Goal: Navigation & Orientation: Find specific page/section

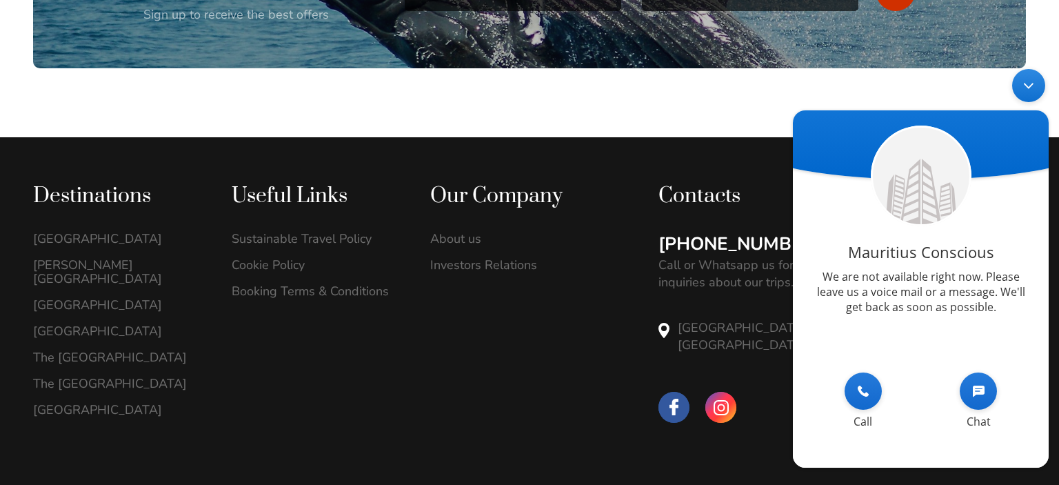
click at [985, 398] on em "Chat" at bounding box center [978, 390] width 37 height 37
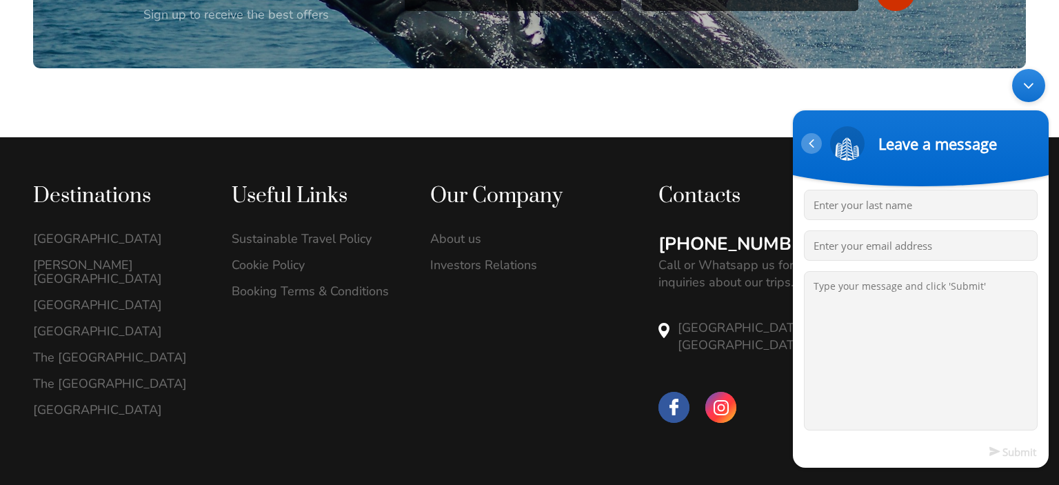
click at [808, 141] on div "Navigation go back" at bounding box center [811, 143] width 21 height 21
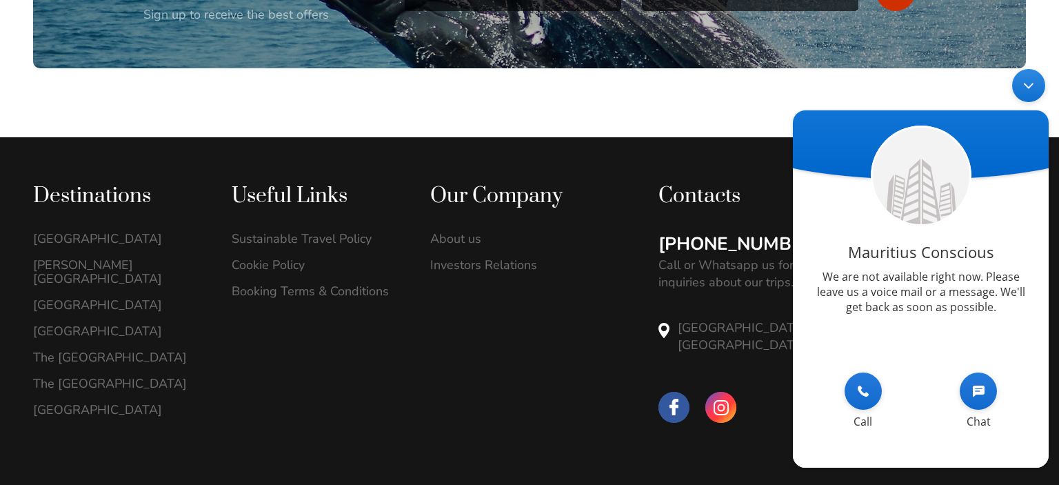
click at [1032, 91] on div "Minimize live chat window" at bounding box center [1029, 85] width 33 height 33
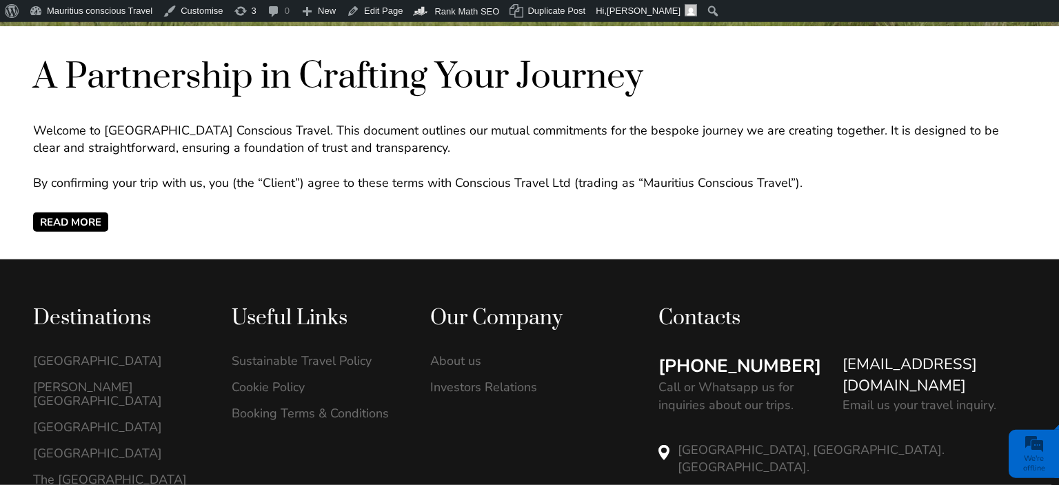
scroll to position [510, 0]
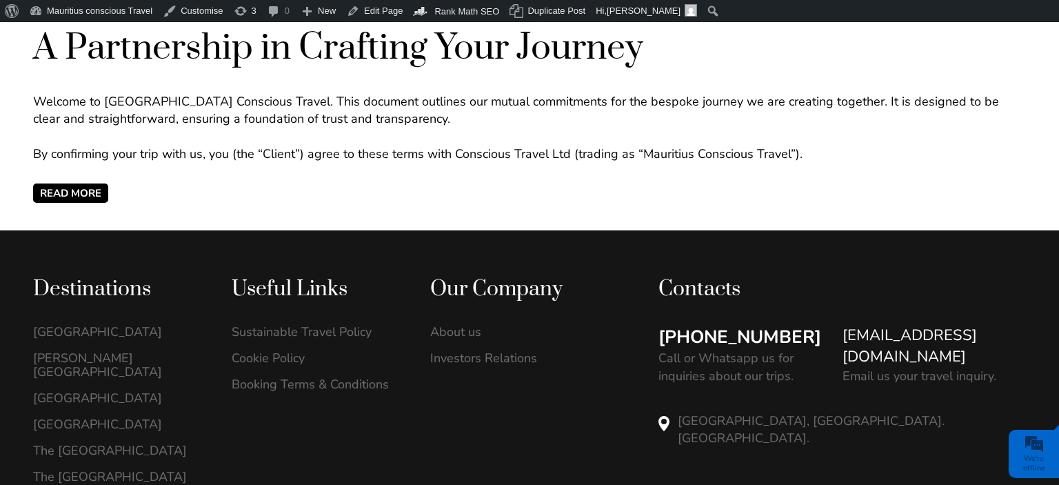
click at [91, 195] on span "READ MORE" at bounding box center [70, 192] width 75 height 19
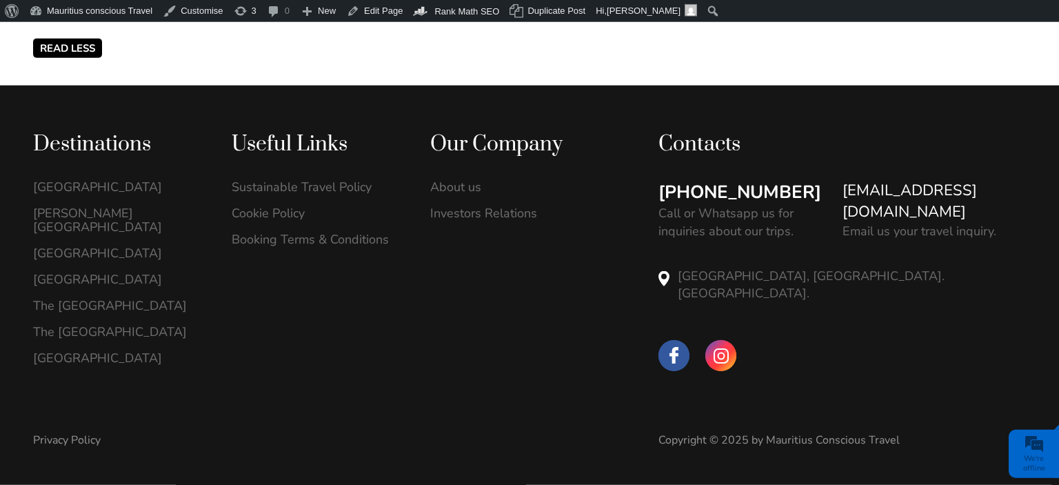
scroll to position [2034, 0]
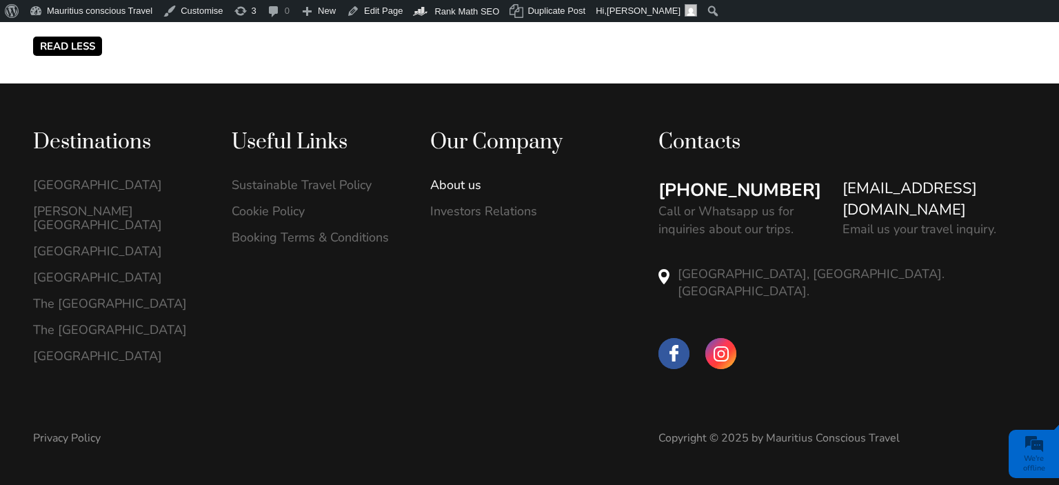
click at [459, 192] on link "About us" at bounding box center [515, 185] width 170 height 14
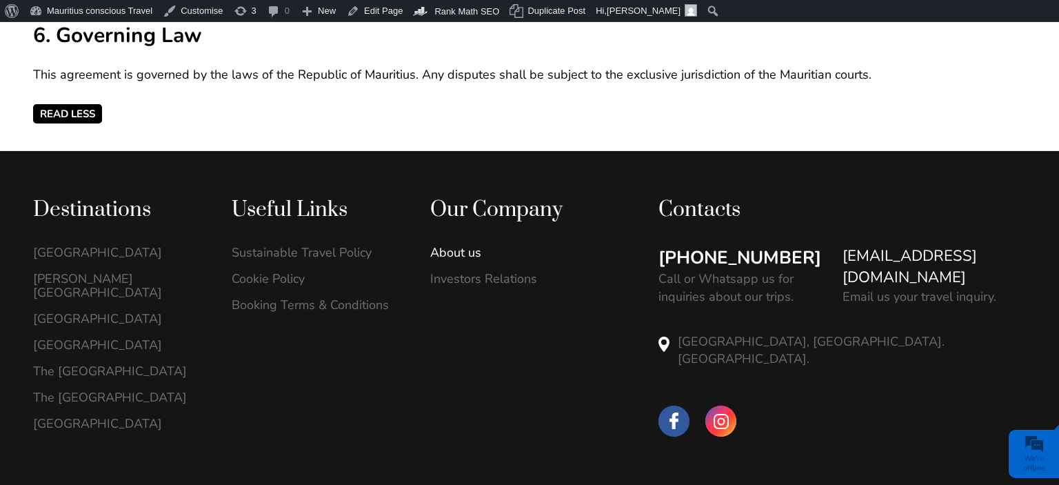
scroll to position [1962, 0]
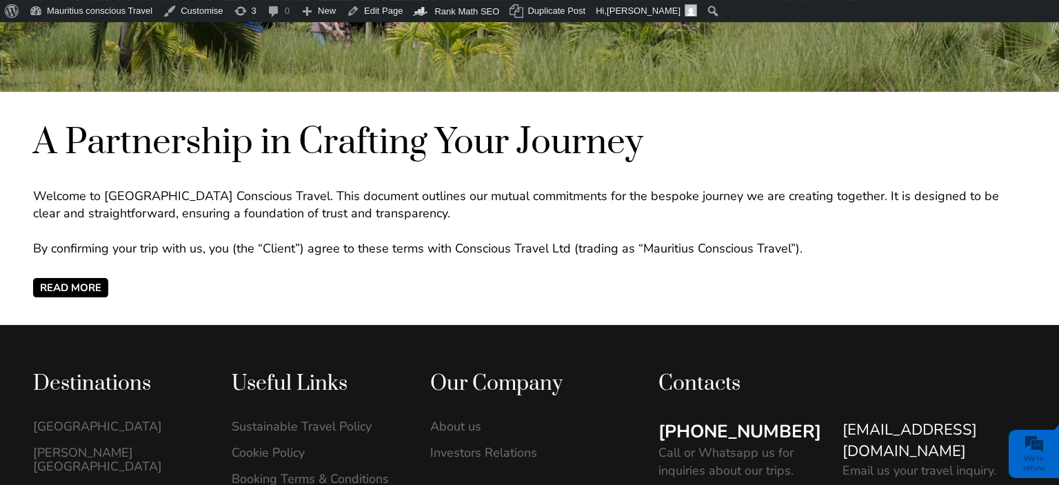
scroll to position [358, 0]
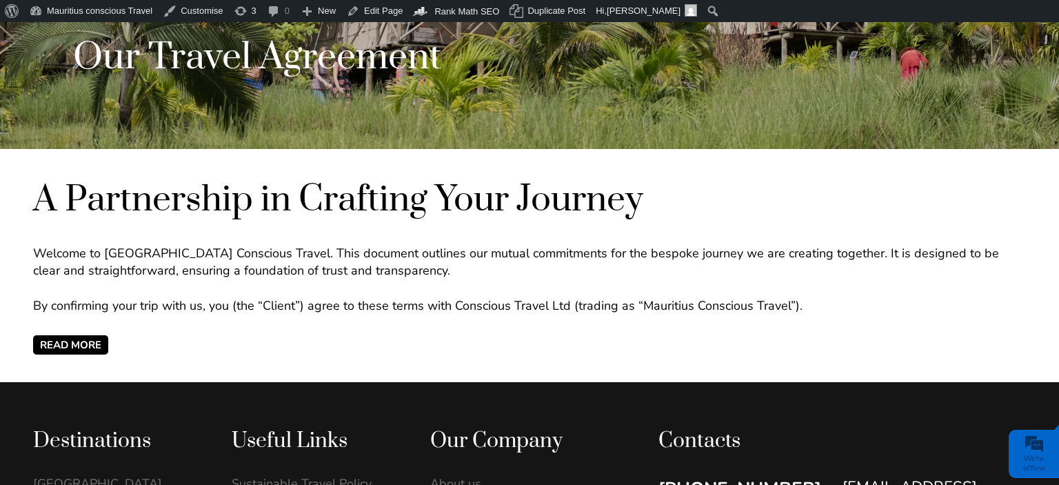
click at [51, 343] on span "READ MORE" at bounding box center [70, 344] width 75 height 19
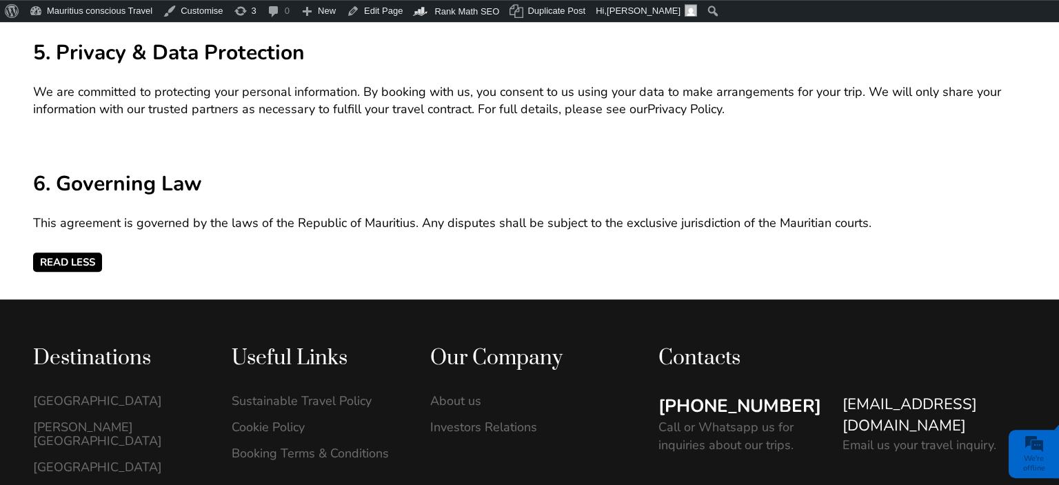
scroll to position [1960, 0]
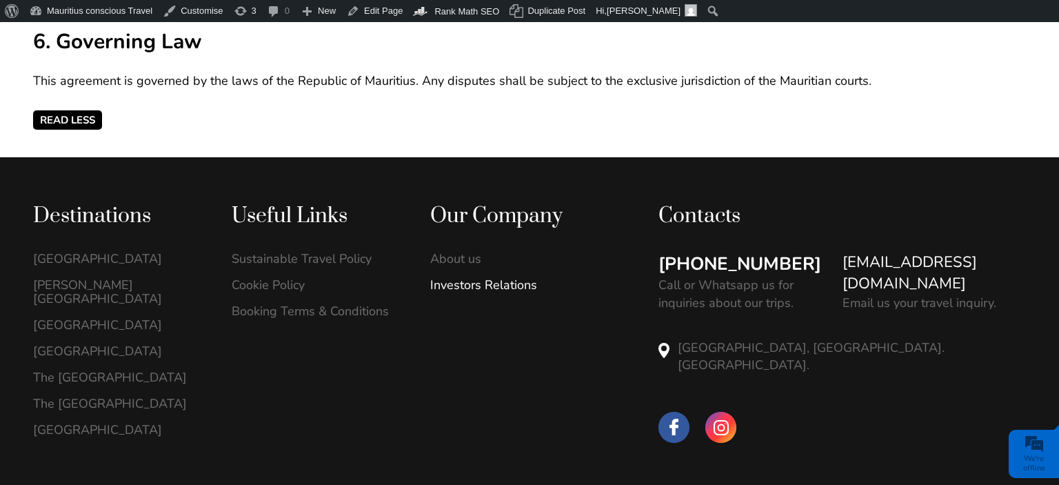
click at [472, 292] on link "Investors Relations" at bounding box center [515, 285] width 170 height 14
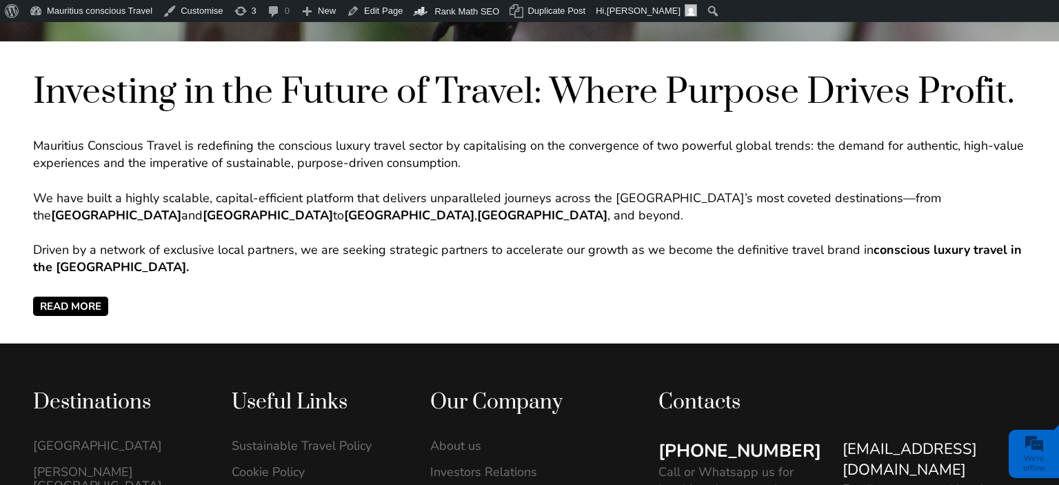
scroll to position [510, 0]
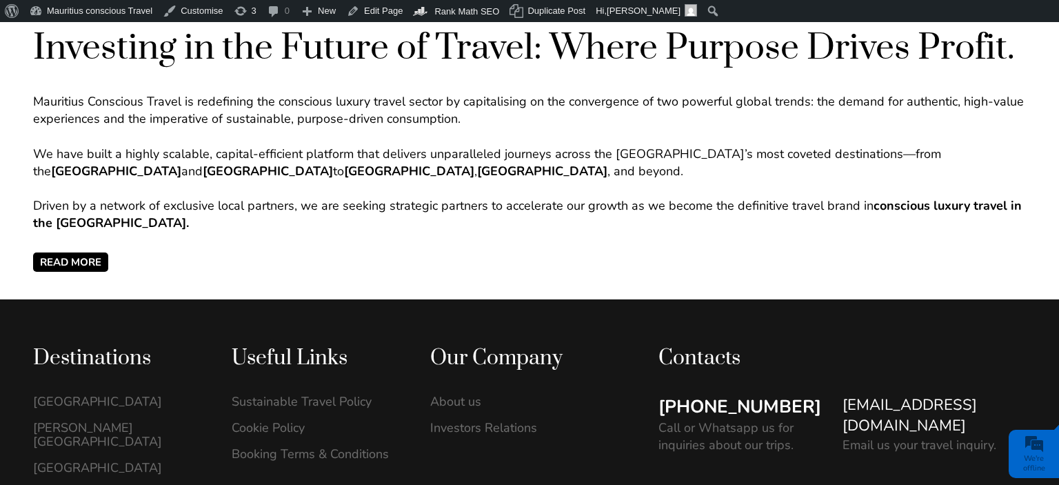
click at [67, 266] on span "READ MORE" at bounding box center [70, 261] width 75 height 19
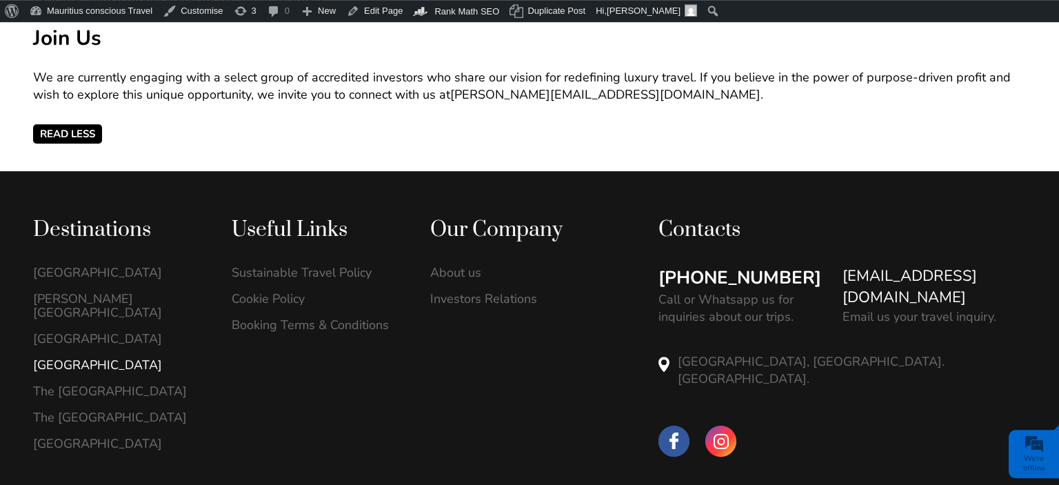
scroll to position [1675, 0]
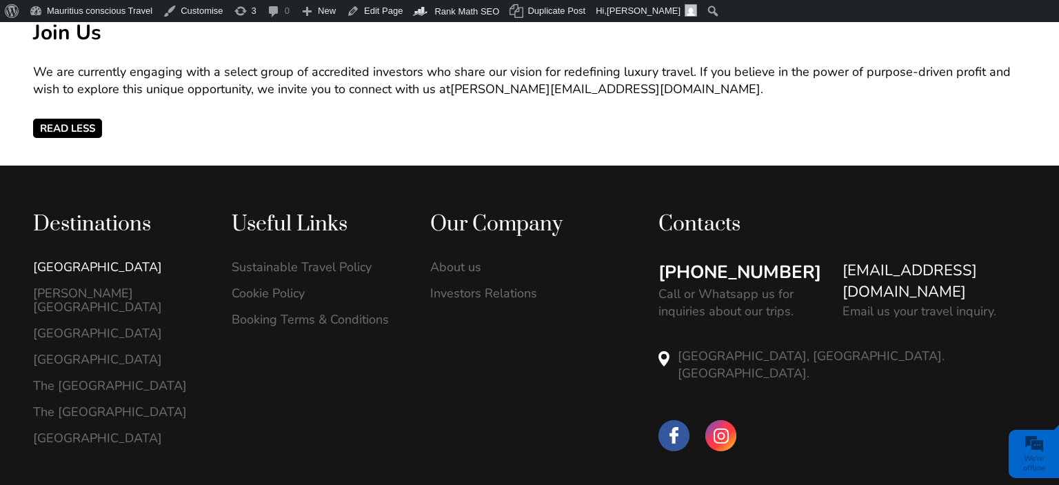
click at [85, 260] on link "[GEOGRAPHIC_DATA]" at bounding box center [118, 267] width 170 height 14
click at [88, 286] on link "[PERSON_NAME][GEOGRAPHIC_DATA]" at bounding box center [118, 300] width 170 height 28
click at [88, 326] on link "[GEOGRAPHIC_DATA]" at bounding box center [118, 333] width 170 height 14
click at [84, 352] on link "[GEOGRAPHIC_DATA]" at bounding box center [118, 359] width 170 height 14
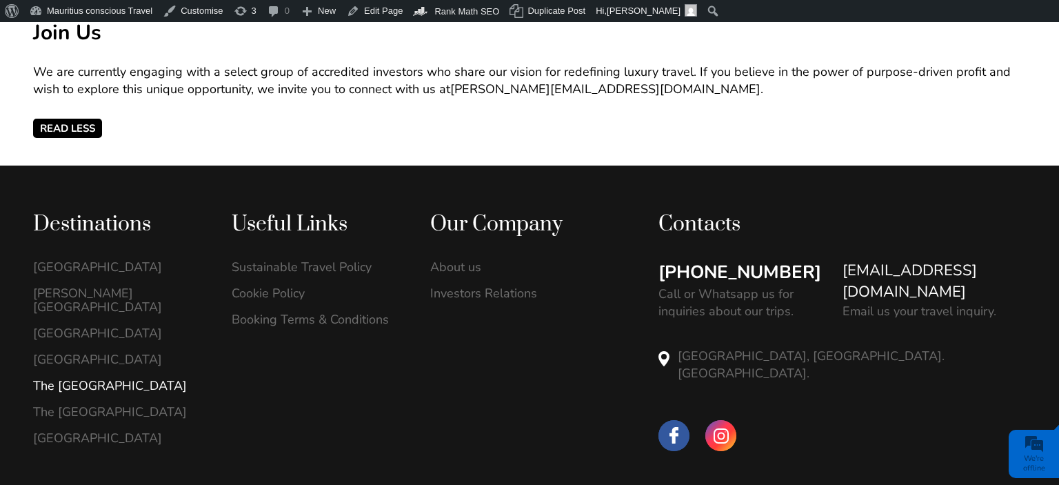
click at [83, 379] on link "The [GEOGRAPHIC_DATA]" at bounding box center [118, 386] width 170 height 14
click at [78, 405] on link "The [GEOGRAPHIC_DATA]" at bounding box center [118, 412] width 170 height 14
click at [57, 431] on link "[GEOGRAPHIC_DATA]" at bounding box center [118, 438] width 170 height 14
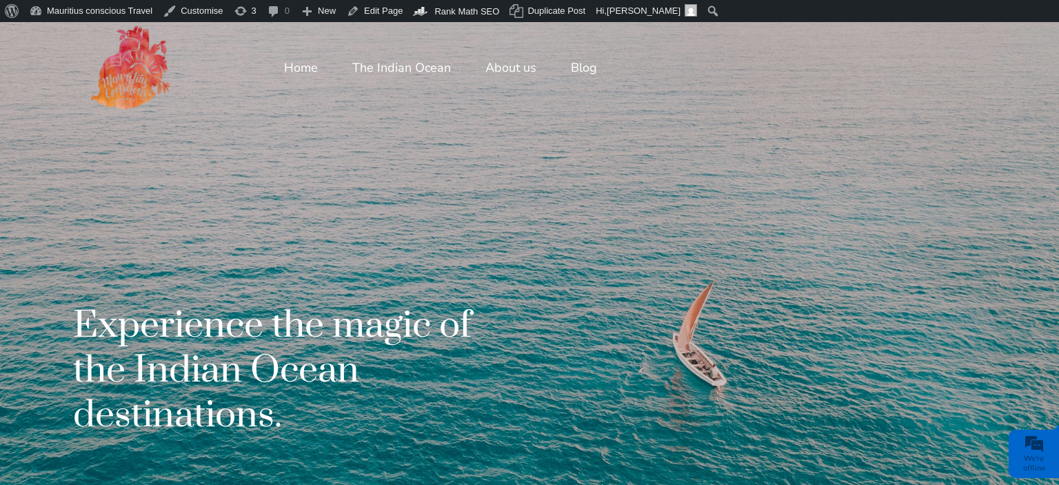
scroll to position [4006, 0]
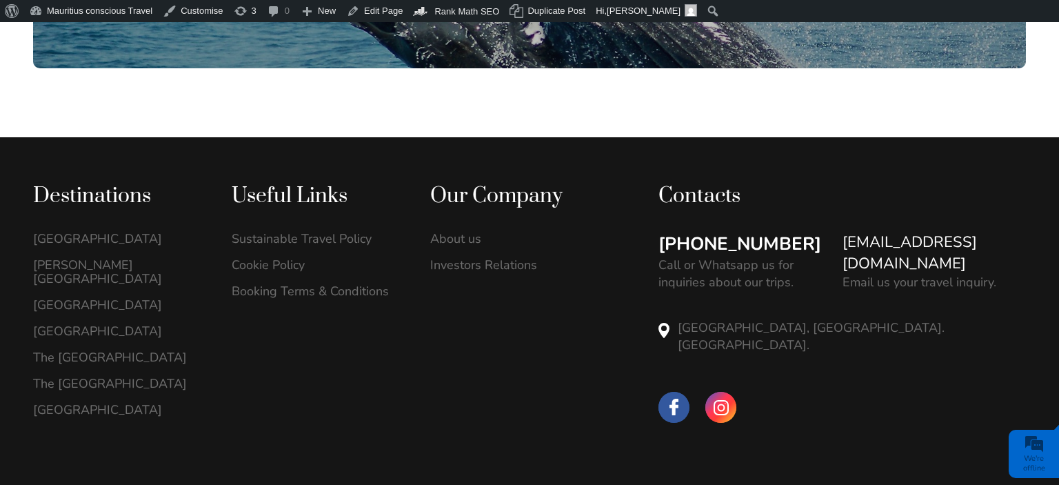
click at [59, 484] on link "Privacy Policy" at bounding box center [67, 491] width 68 height 15
click at [719, 392] on span at bounding box center [721, 407] width 31 height 31
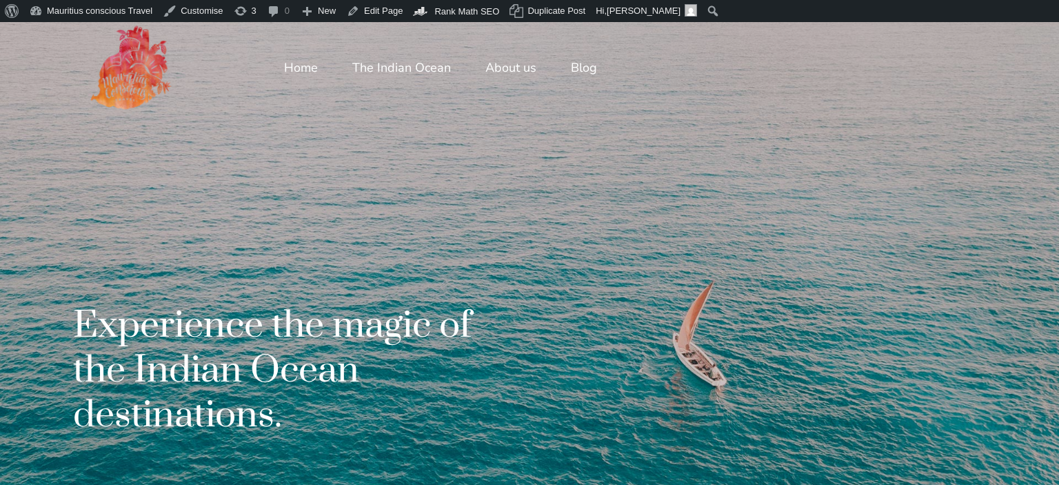
click at [889, 178] on div "Experience the magic of the Indian Ocean destinations." at bounding box center [529, 264] width 993 height 485
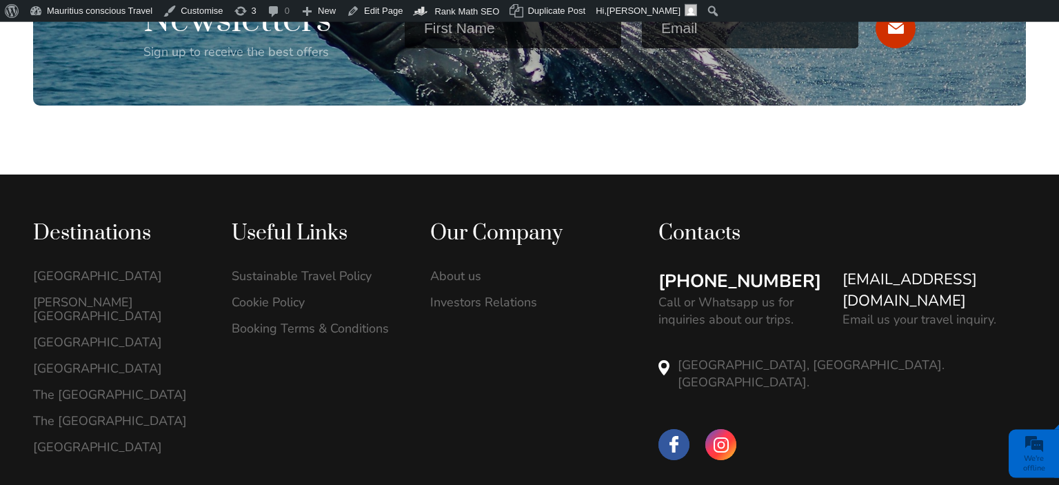
scroll to position [4006, 0]
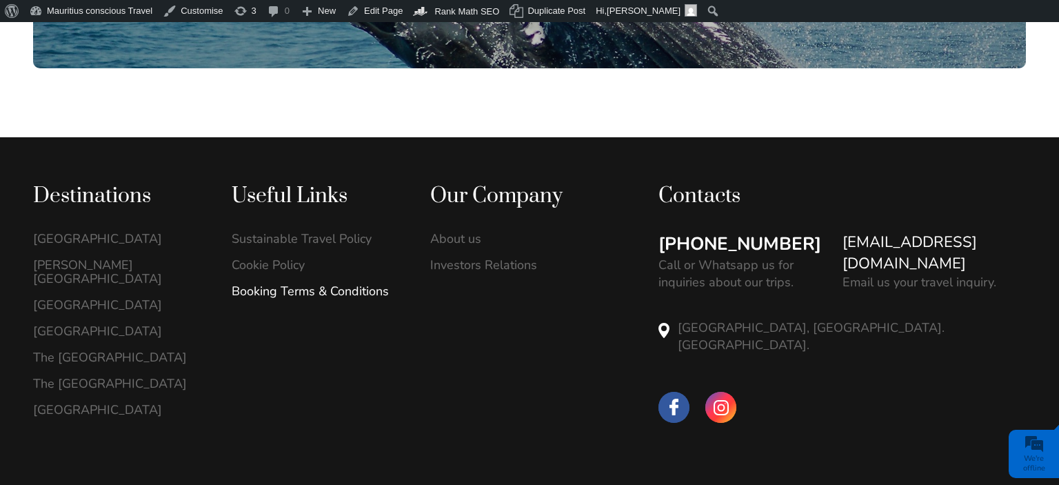
click at [327, 284] on link "Booking Terms & Conditions" at bounding box center [317, 291] width 170 height 14
click at [957, 265] on div "+23054889401 Call or Whatsapp us for inquiries about our trips. hello@mauritius…" at bounding box center [843, 312] width 368 height 160
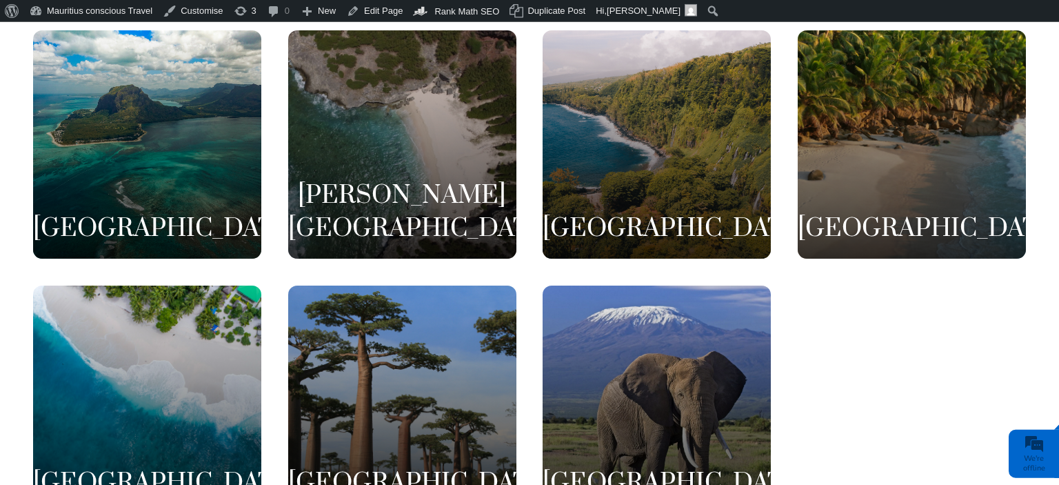
scroll to position [0, 0]
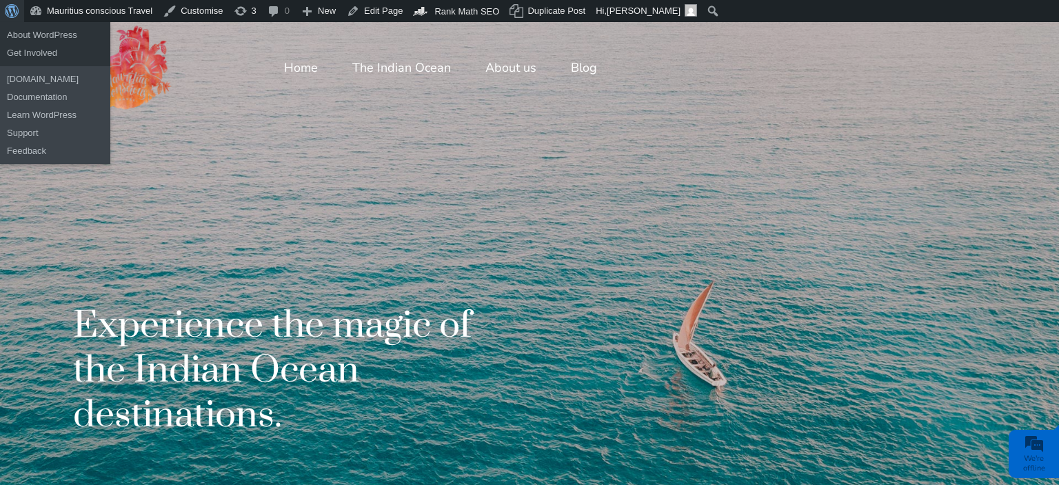
click at [15, 14] on span "Toolbar" at bounding box center [10, 9] width 10 height 19
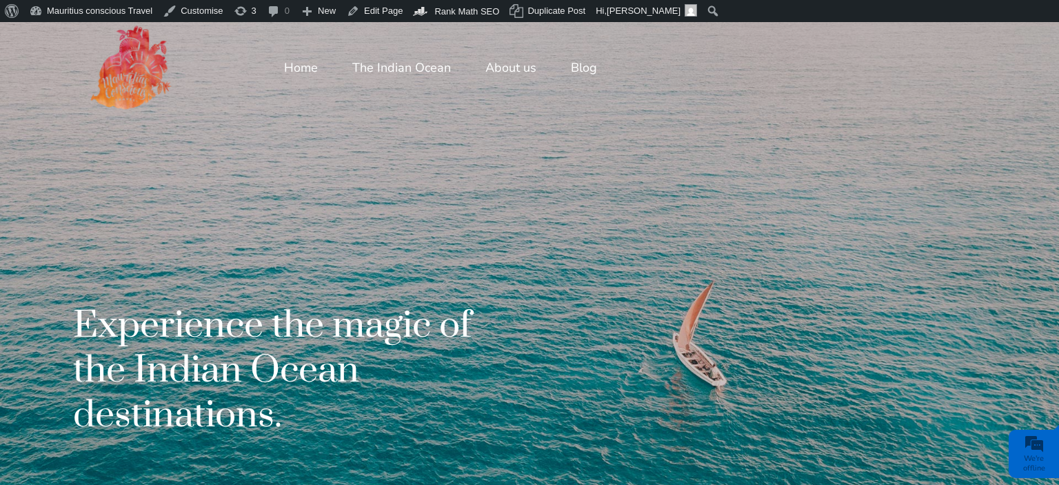
click at [1044, 457] on div "We're offline" at bounding box center [1034, 463] width 43 height 19
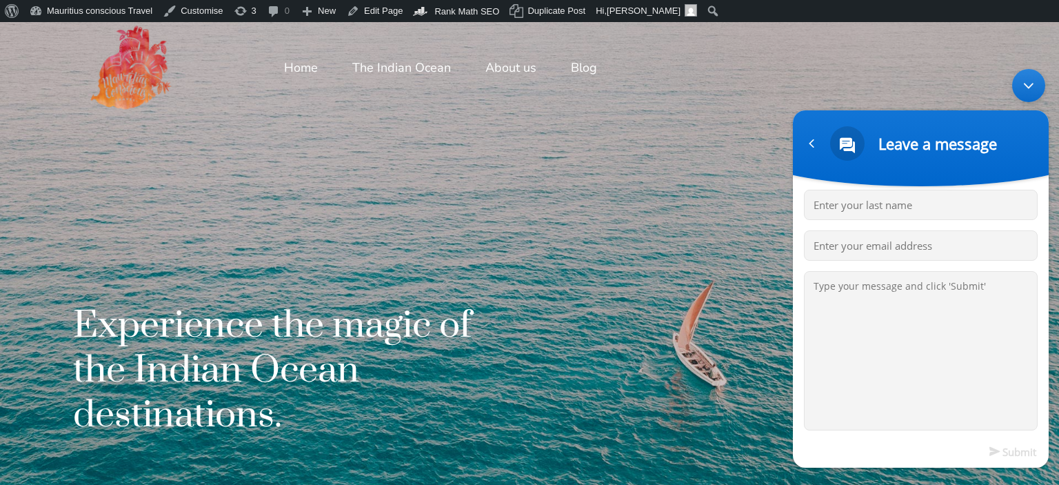
click at [1030, 94] on div "Minimize live chat window" at bounding box center [1029, 85] width 33 height 33
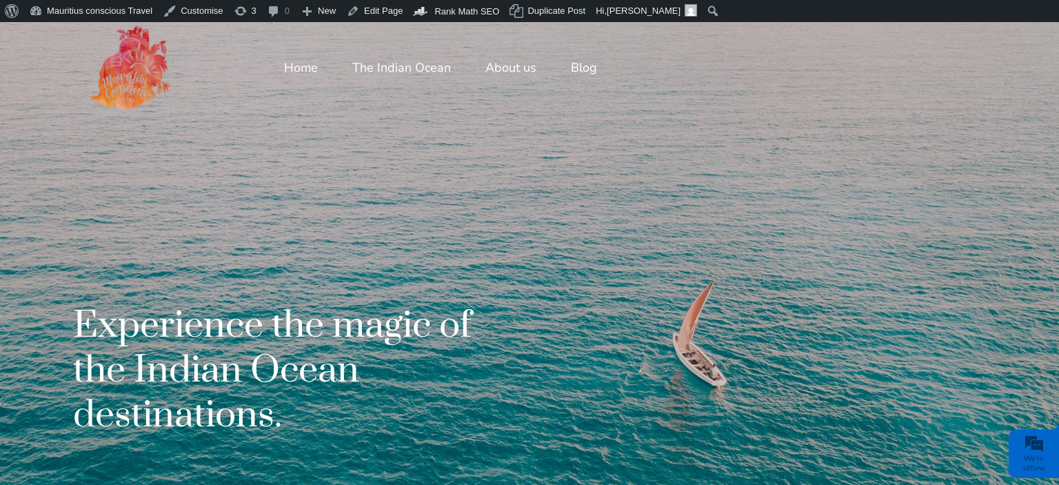
click at [189, 107] on div at bounding box center [183, 67] width 201 height 97
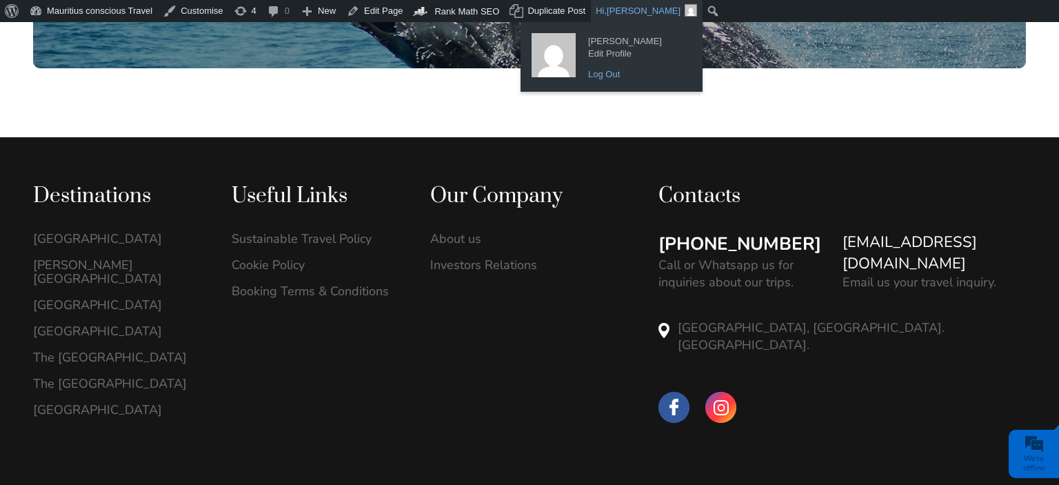
click at [590, 75] on link "Log Out" at bounding box center [636, 75] width 110 height 18
